Goal: Information Seeking & Learning: Learn about a topic

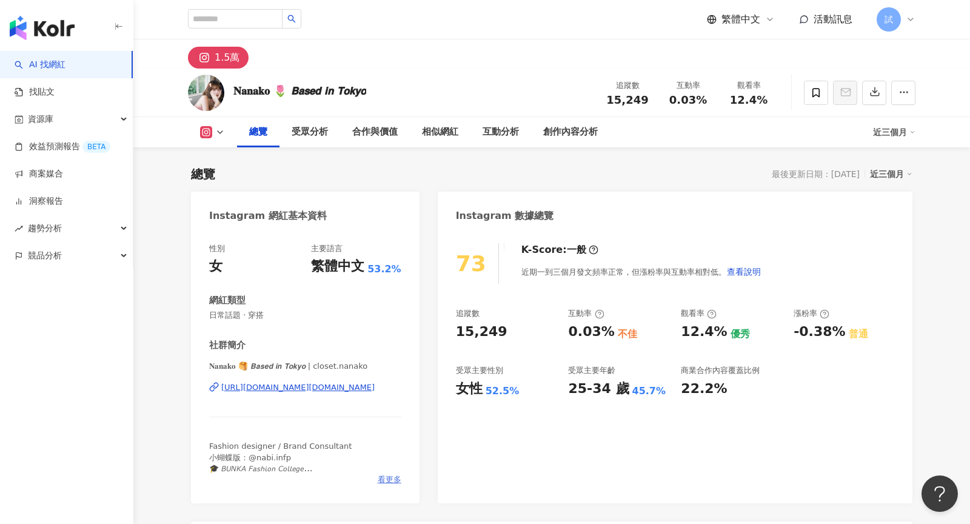
click at [387, 481] on span "看更多" at bounding box center [390, 479] width 24 height 11
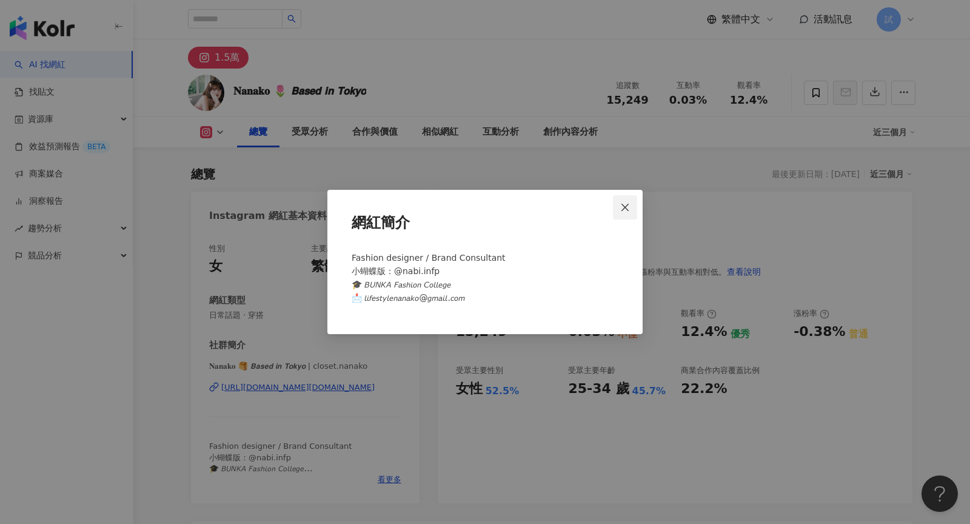
click at [632, 204] on span "Close" at bounding box center [625, 208] width 24 height 10
